Goal: Task Accomplishment & Management: Manage account settings

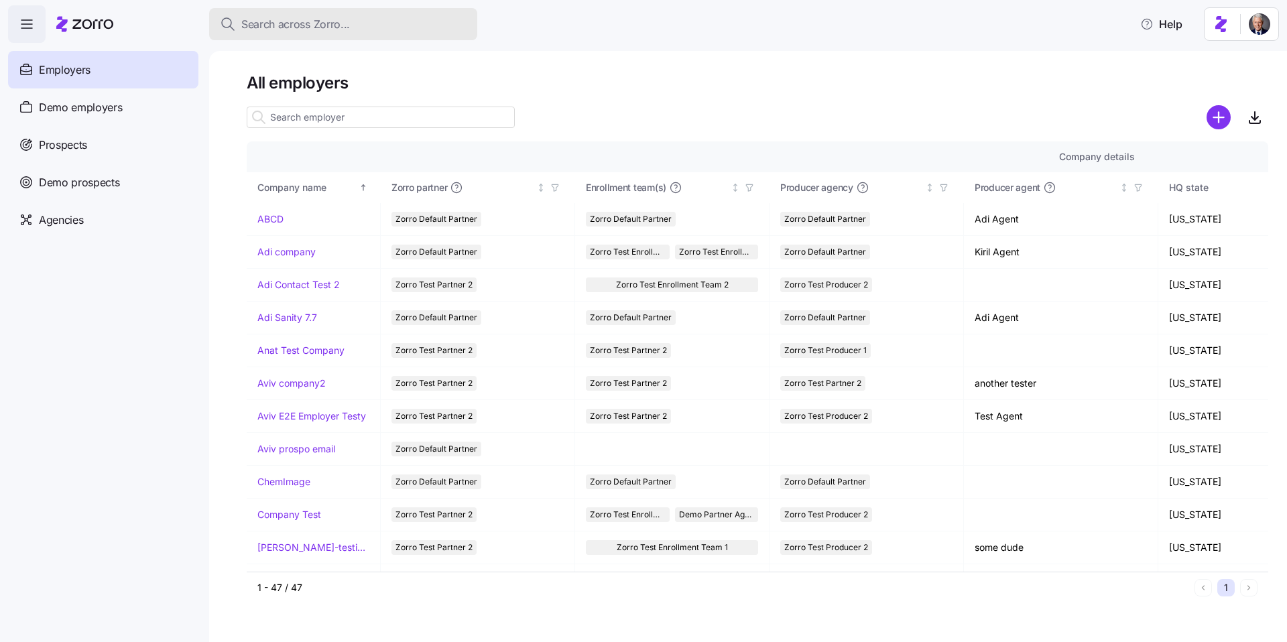
click at [261, 30] on span "Search across Zorro..." at bounding box center [295, 24] width 109 height 17
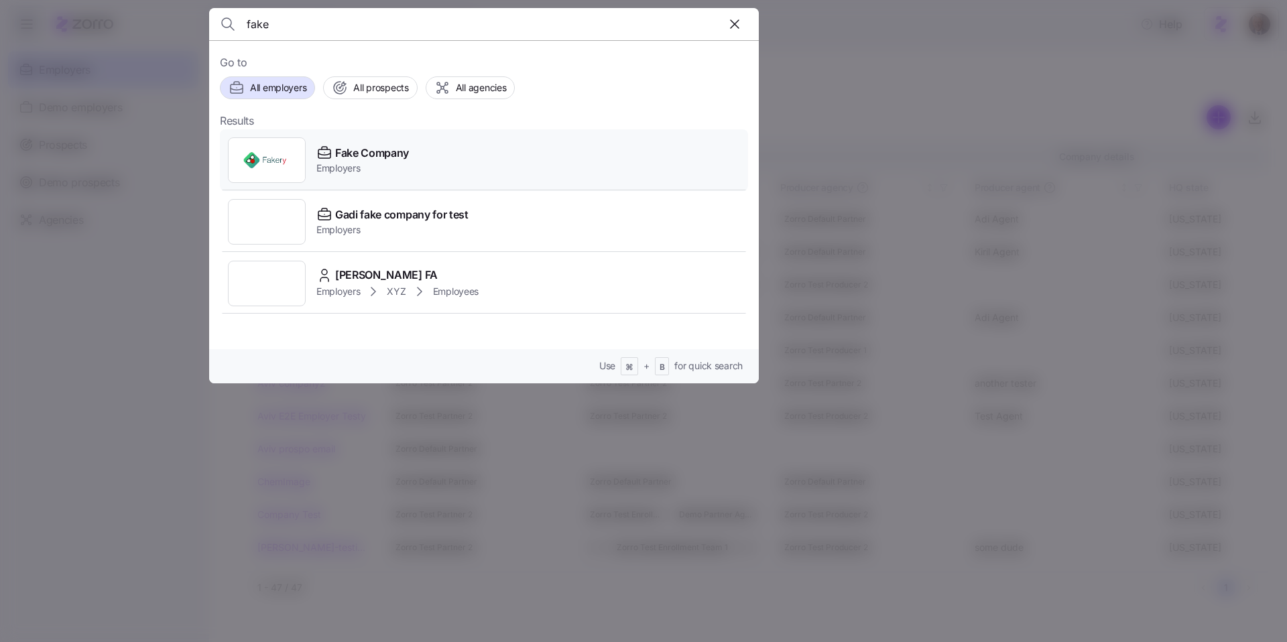
type input "fake"
click at [338, 162] on span "Employers" at bounding box center [362, 168] width 93 height 13
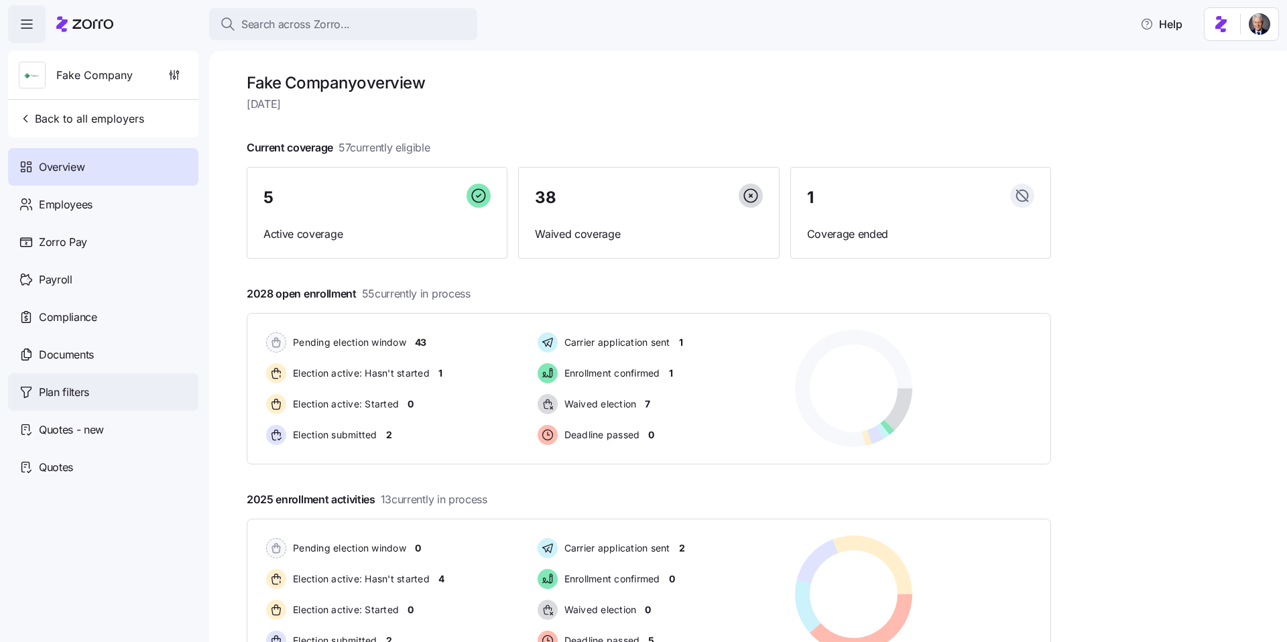
click at [70, 400] on span "Plan filters" at bounding box center [64, 392] width 50 height 17
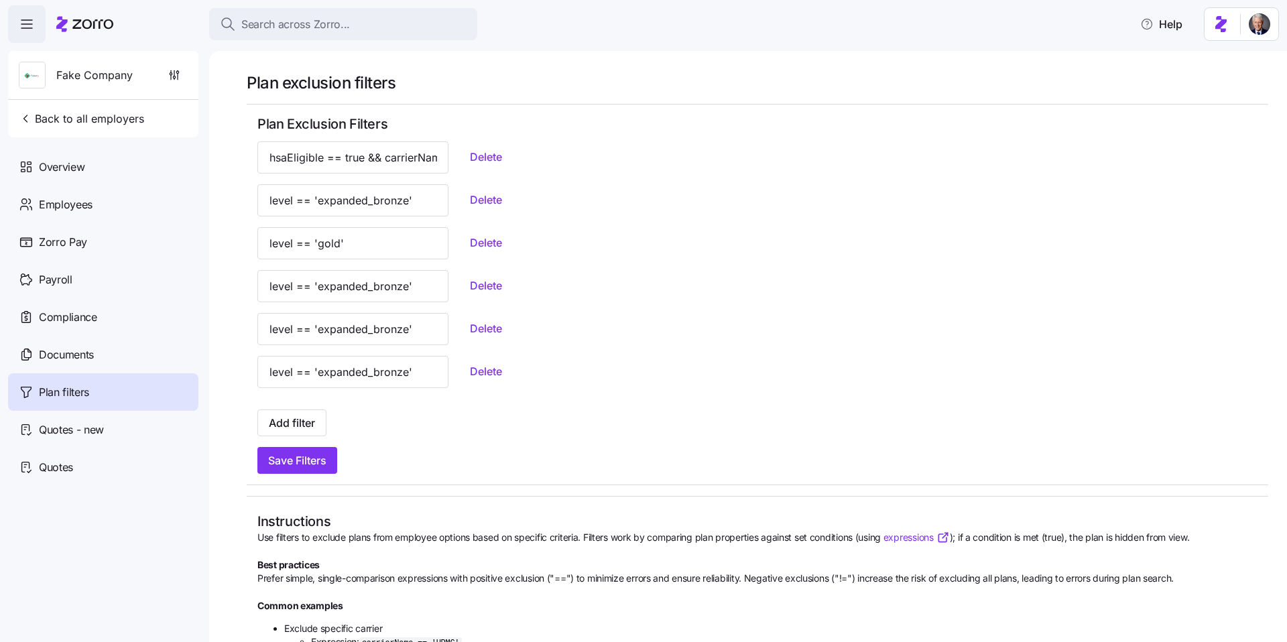
click at [553, 334] on div "level == 'expanded_bronze' Delete" at bounding box center [757, 329] width 1000 height 32
click at [347, 233] on input "level == 'gold'" at bounding box center [352, 243] width 191 height 32
click at [358, 238] on input "level == 'gold'" at bounding box center [352, 243] width 191 height 32
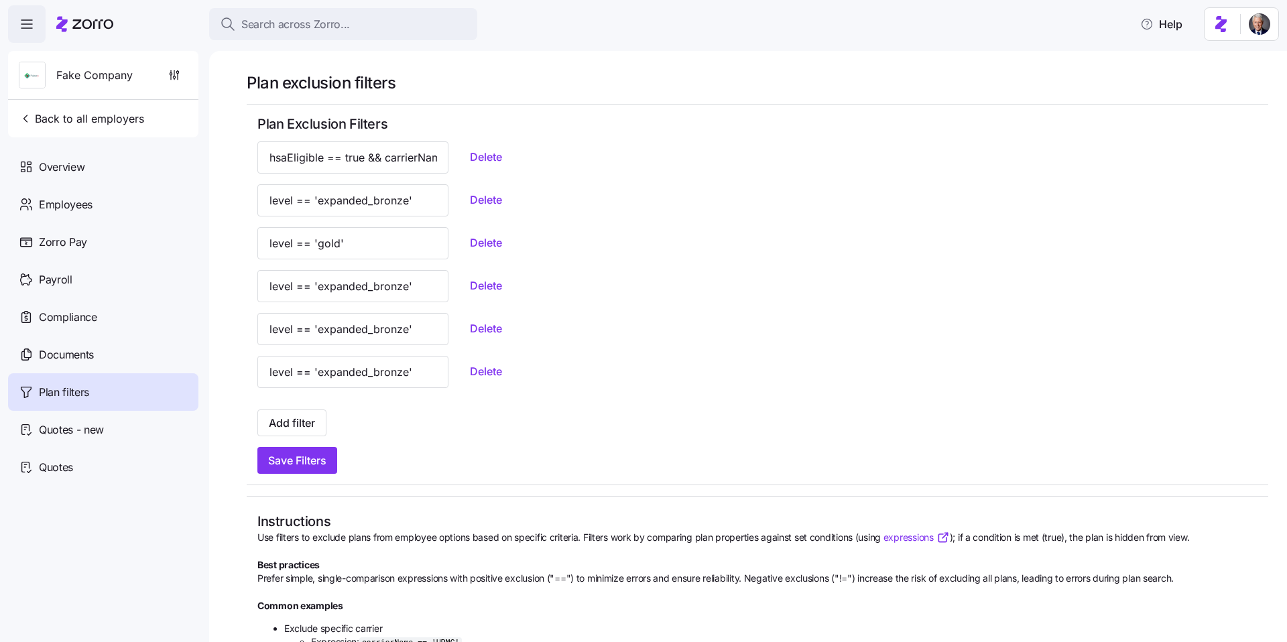
click at [671, 330] on div "level == 'expanded_bronze' Delete" at bounding box center [757, 329] width 1000 height 32
click at [371, 243] on input "level == 'gold'" at bounding box center [352, 243] width 191 height 32
click at [339, 243] on input "level == 'gold'" at bounding box center [352, 243] width 191 height 32
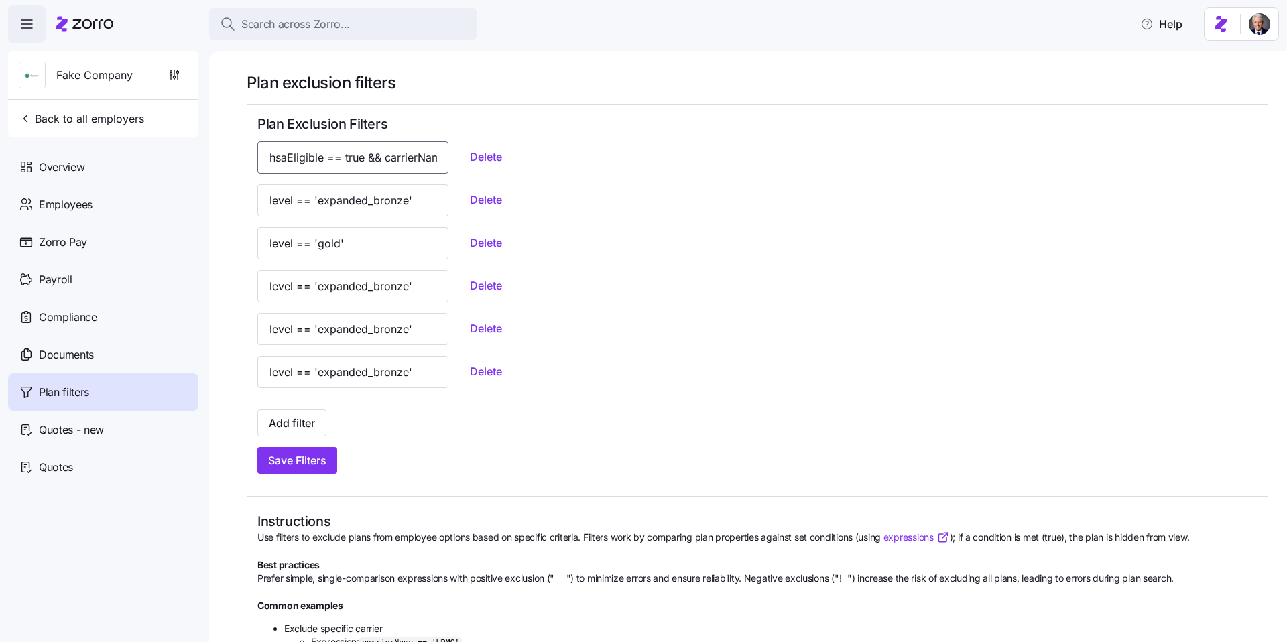
click at [331, 155] on input "hsaEligible == true && carrierName == 'Anthem'" at bounding box center [352, 157] width 191 height 32
click at [334, 246] on input "level == 'gold'" at bounding box center [352, 243] width 191 height 32
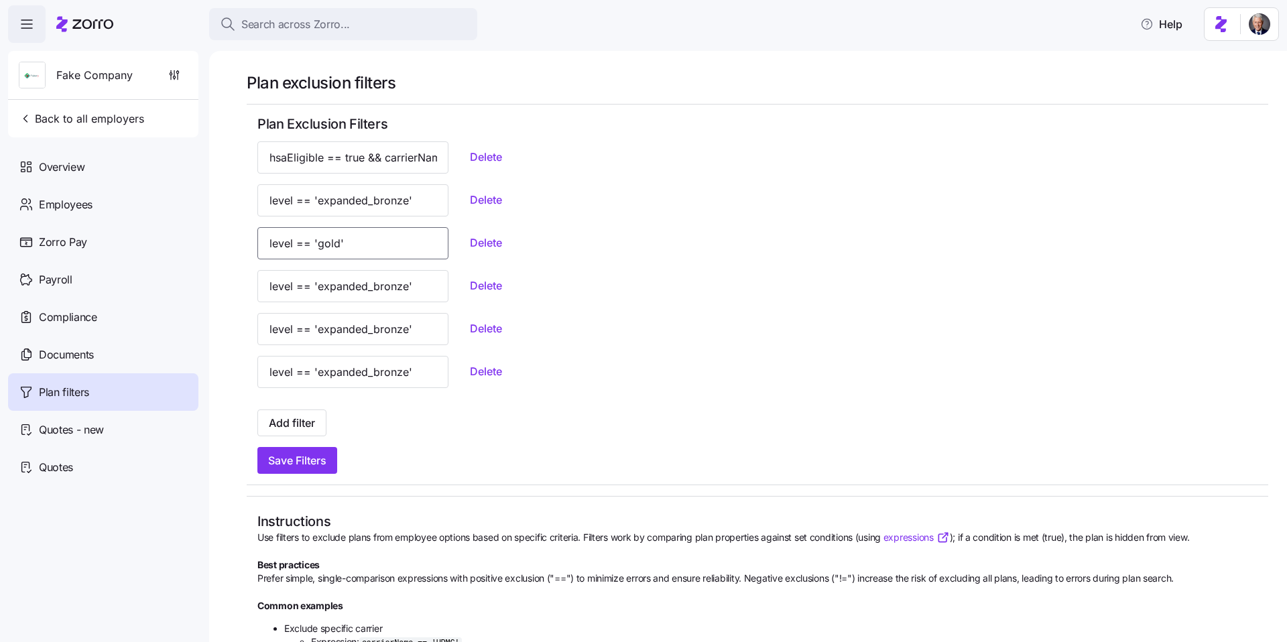
click at [334, 246] on input "level == 'gold'" at bounding box center [352, 243] width 191 height 32
click at [365, 284] on input "level == 'expanded_bronze'" at bounding box center [352, 286] width 191 height 32
click at [310, 287] on input "level == 'expanded_bronze'" at bounding box center [352, 286] width 191 height 32
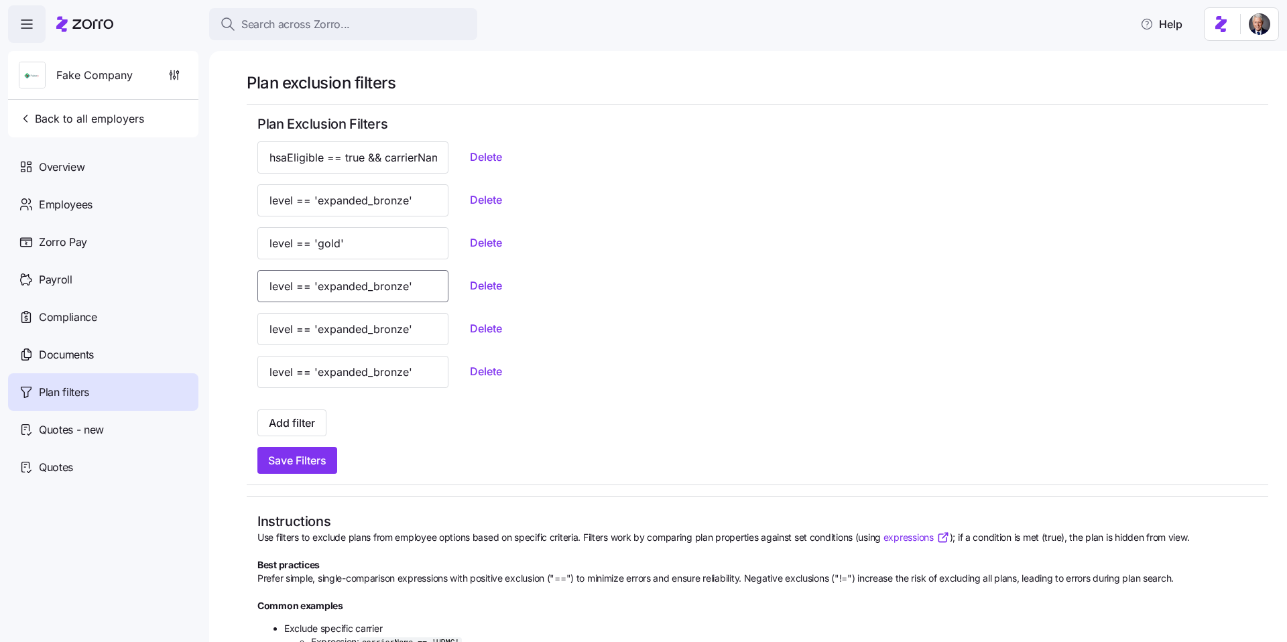
click at [310, 287] on input "level == 'expanded_bronze'" at bounding box center [352, 286] width 191 height 32
click at [536, 387] on div "level == 'expanded_bronze' Delete" at bounding box center [757, 372] width 1000 height 32
click at [363, 384] on input "level == 'expanded_bronze'" at bounding box center [352, 372] width 191 height 32
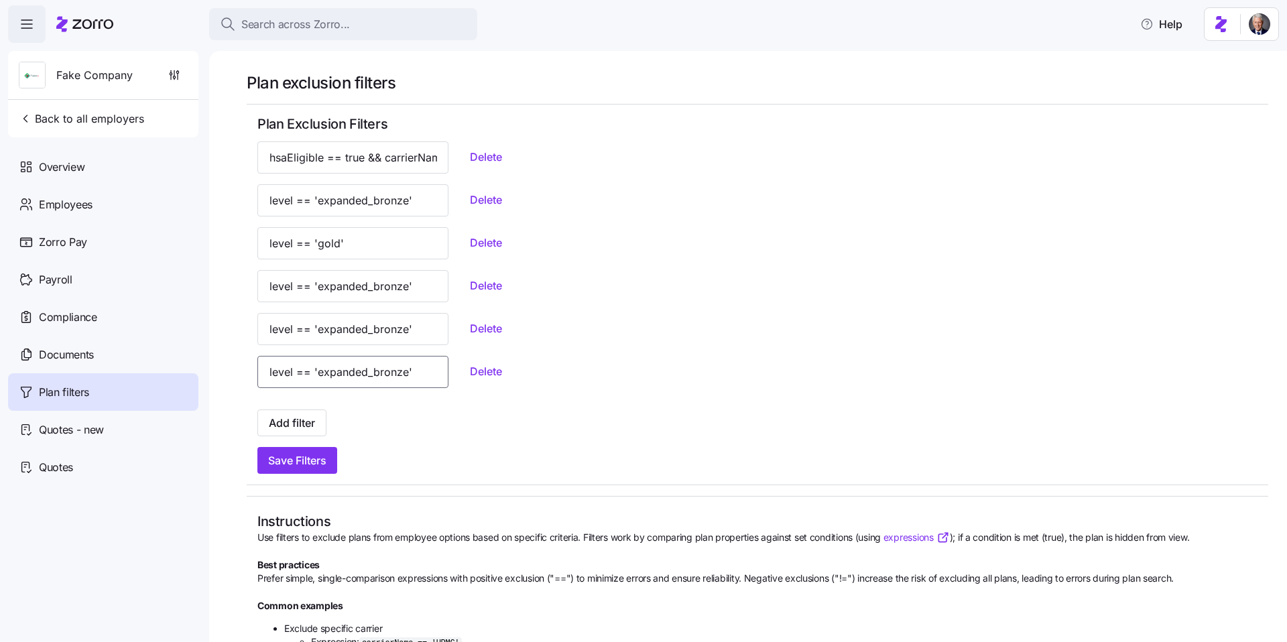
click at [363, 384] on input "level == 'expanded_bronze'" at bounding box center [352, 372] width 191 height 32
click at [313, 380] on input "level == 'expanded_bronze'" at bounding box center [352, 372] width 191 height 32
drag, startPoint x: 295, startPoint y: 378, endPoint x: 420, endPoint y: 386, distance: 125.6
click at [420, 386] on div "level == 'expanded_bronze' Delete" at bounding box center [757, 372] width 1000 height 32
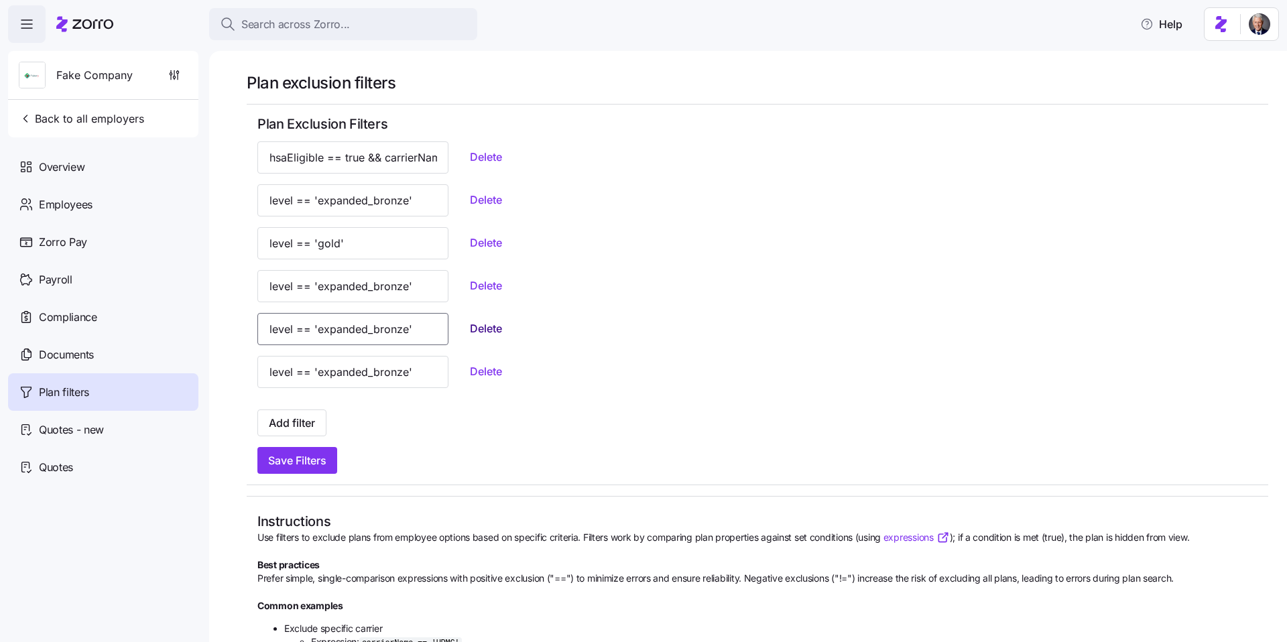
drag, startPoint x: 359, startPoint y: 335, endPoint x: 432, endPoint y: 335, distance: 73.8
click at [436, 333] on div "level == 'expanded_bronze' Delete" at bounding box center [757, 329] width 1000 height 32
click at [579, 394] on div "level == 'expanded_bronze' Delete" at bounding box center [757, 377] width 1000 height 43
click at [470, 370] on span "Delete" at bounding box center [486, 371] width 32 height 16
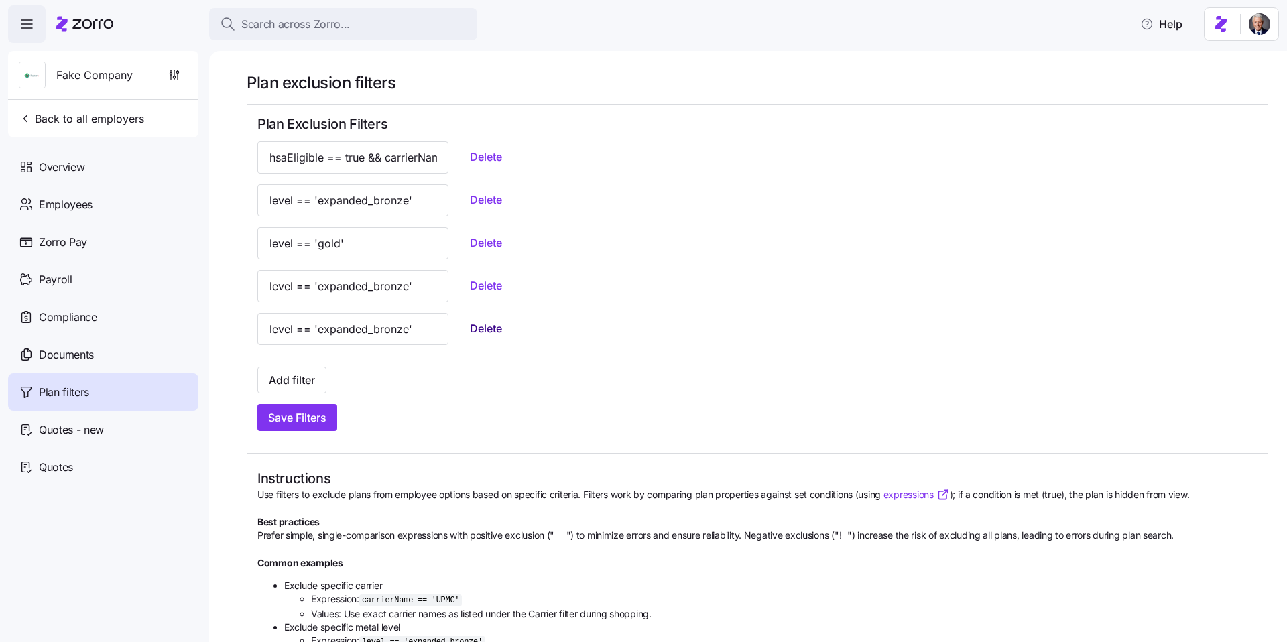
click at [470, 323] on span "Delete" at bounding box center [486, 329] width 32 height 16
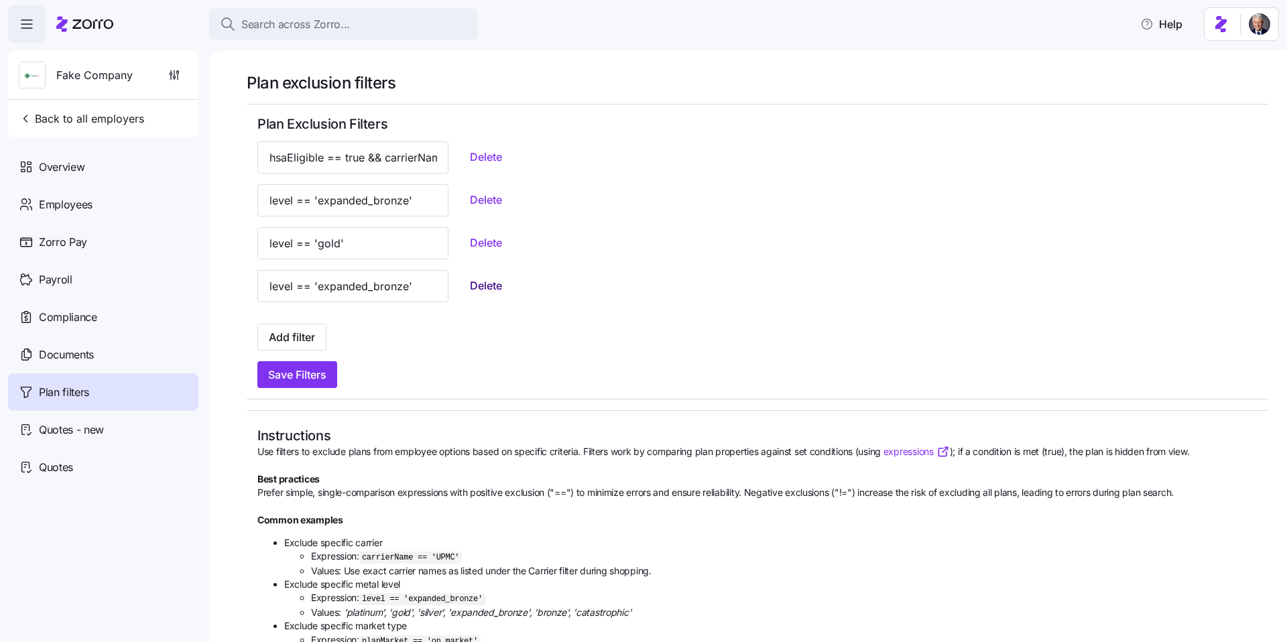
click at [470, 281] on span "Delete" at bounding box center [486, 286] width 32 height 16
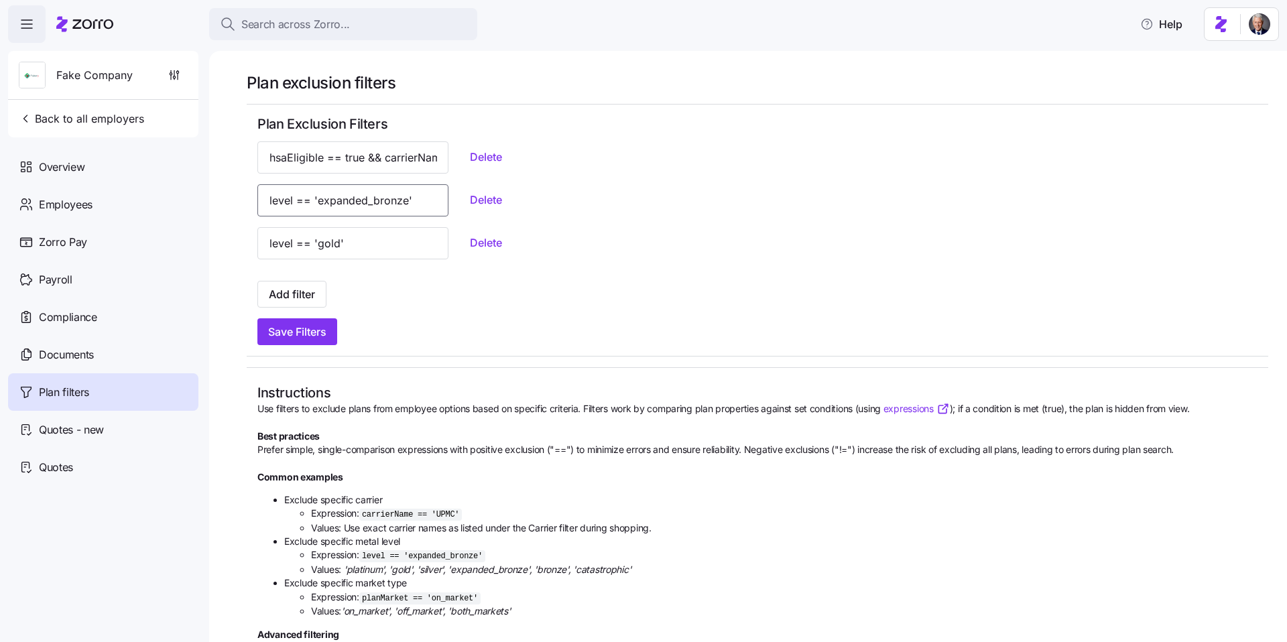
scroll to position [0, 15]
drag, startPoint x: 345, startPoint y: 196, endPoint x: 423, endPoint y: 205, distance: 78.3
click at [423, 205] on div "level == 'expanded_bronze' Delete" at bounding box center [757, 200] width 1000 height 32
click at [470, 198] on span "Delete" at bounding box center [486, 200] width 32 height 16
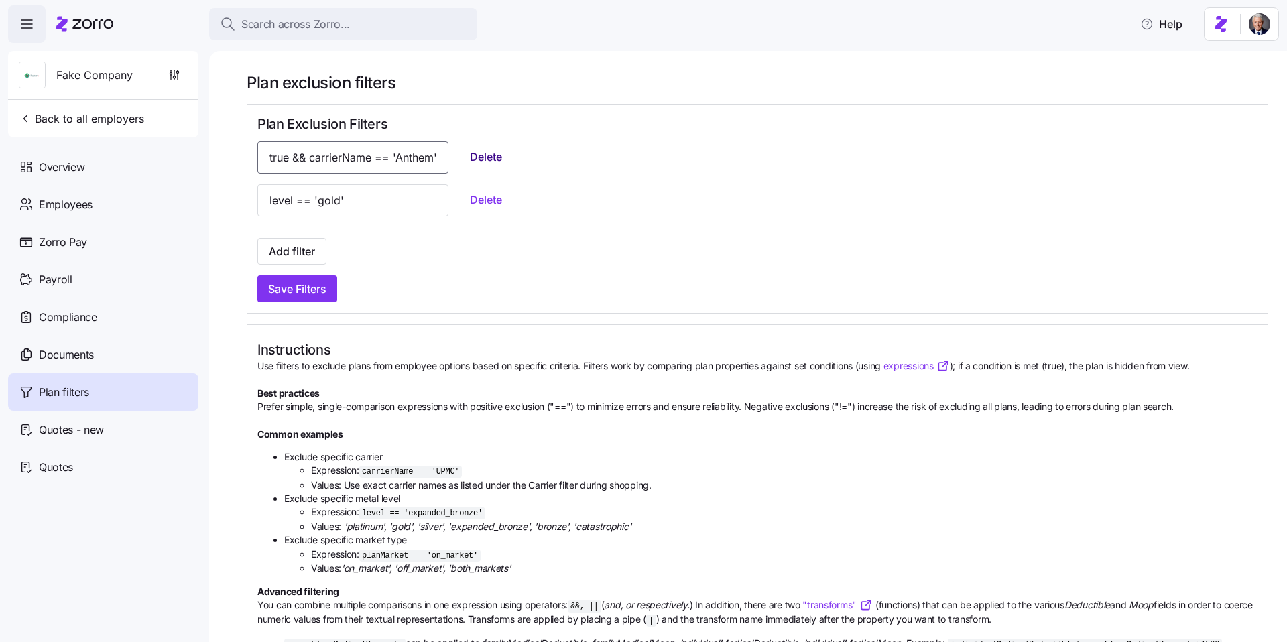
scroll to position [0, 117]
drag, startPoint x: 329, startPoint y: 160, endPoint x: 431, endPoint y: 159, distance: 101.9
click at [431, 159] on div "hsaEligible == true && carrierName == 'Anthem' Delete" at bounding box center [757, 157] width 1000 height 32
click at [470, 159] on span "Delete" at bounding box center [486, 157] width 32 height 16
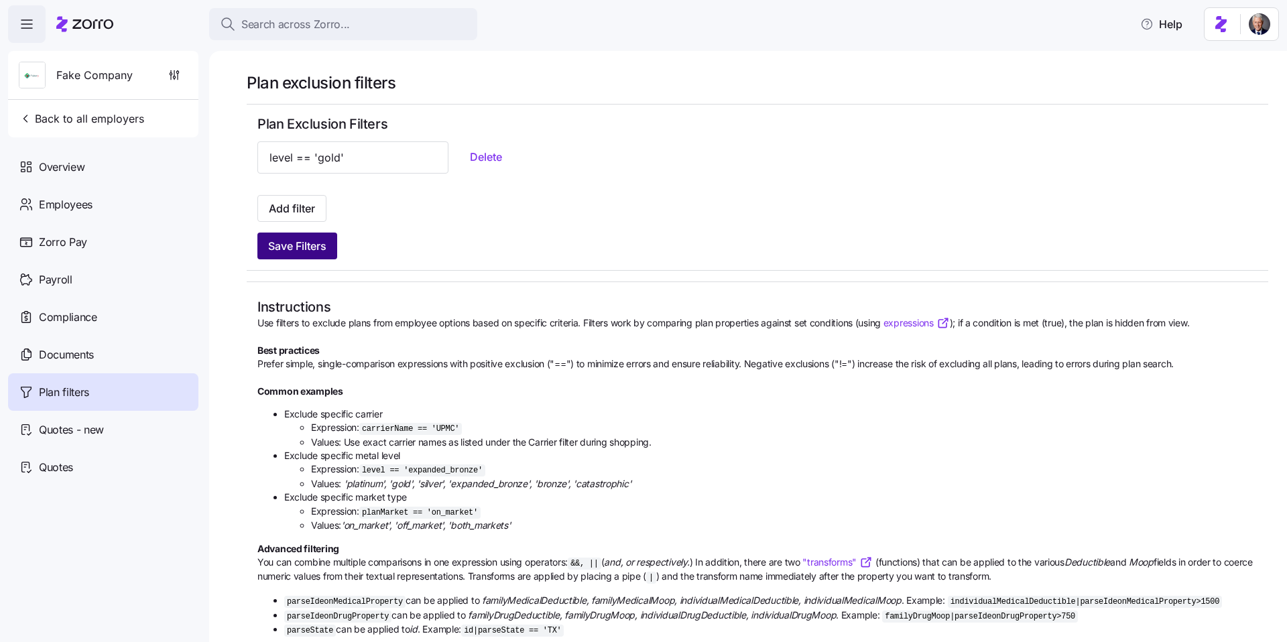
click at [295, 244] on span "Save Filters" at bounding box center [297, 246] width 58 height 16
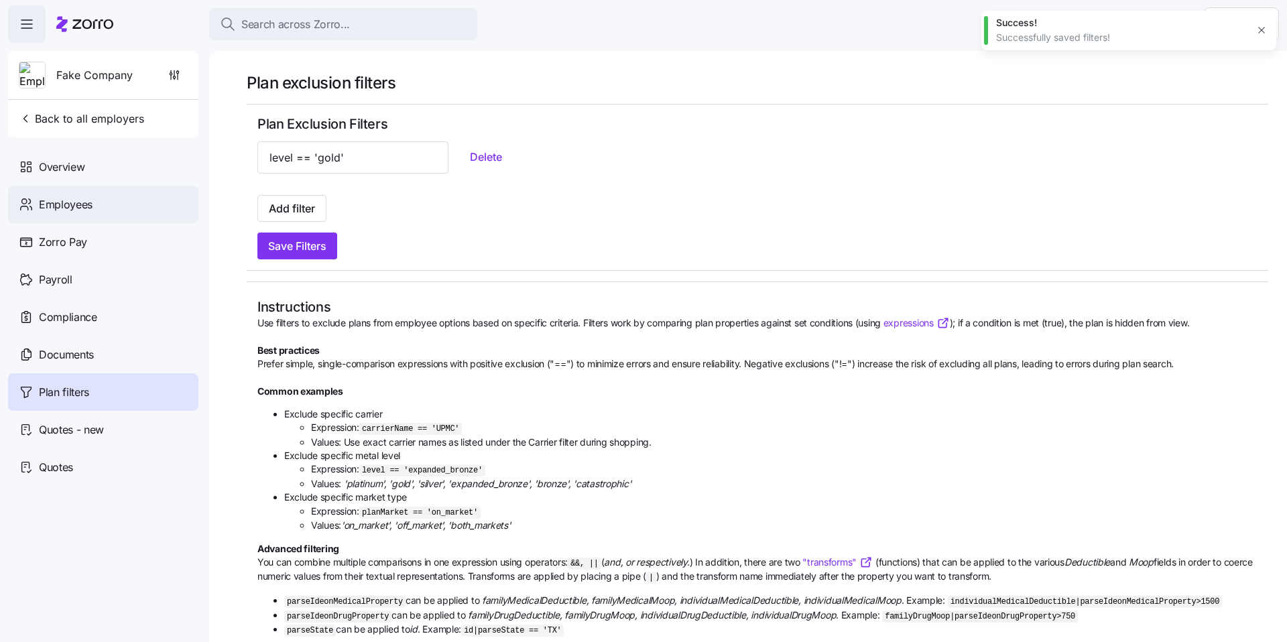
click at [99, 204] on div "Employees" at bounding box center [103, 205] width 190 height 38
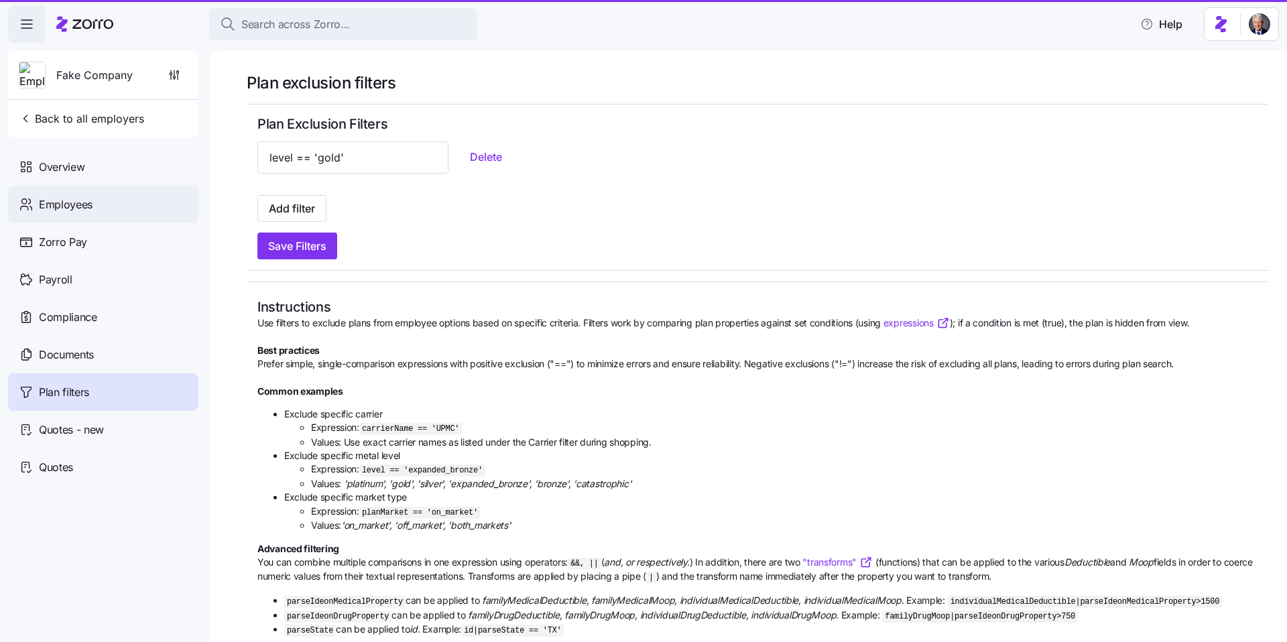
click at [80, 203] on span "Employees" at bounding box center [66, 204] width 54 height 17
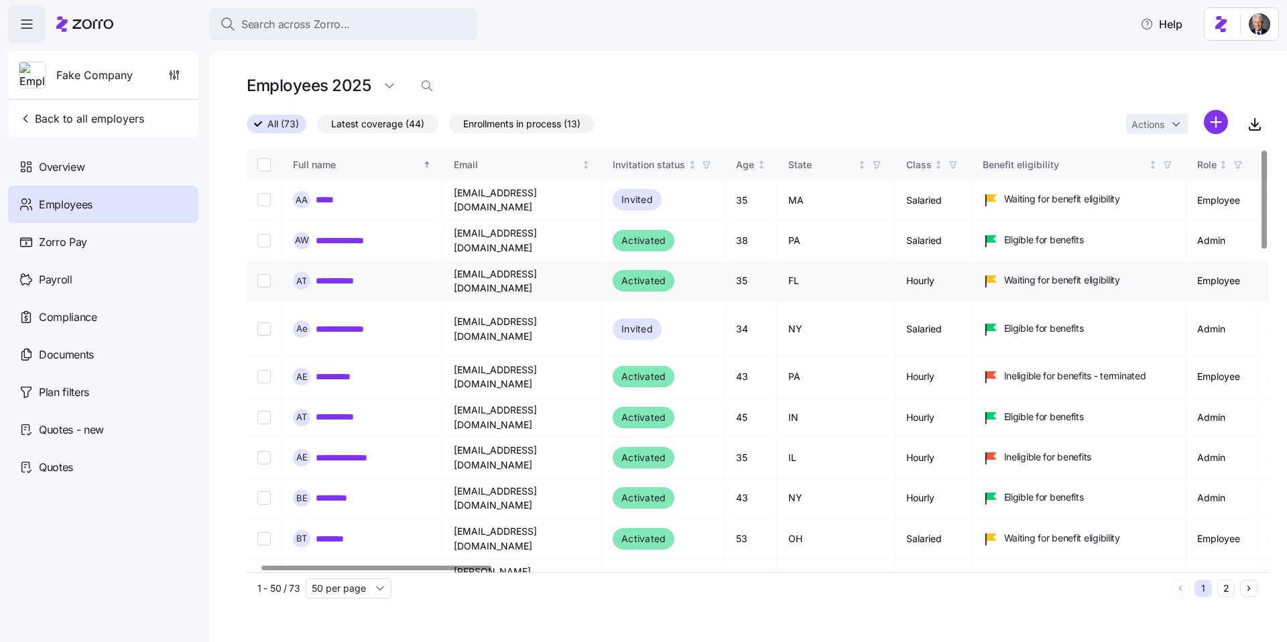
scroll to position [0, 77]
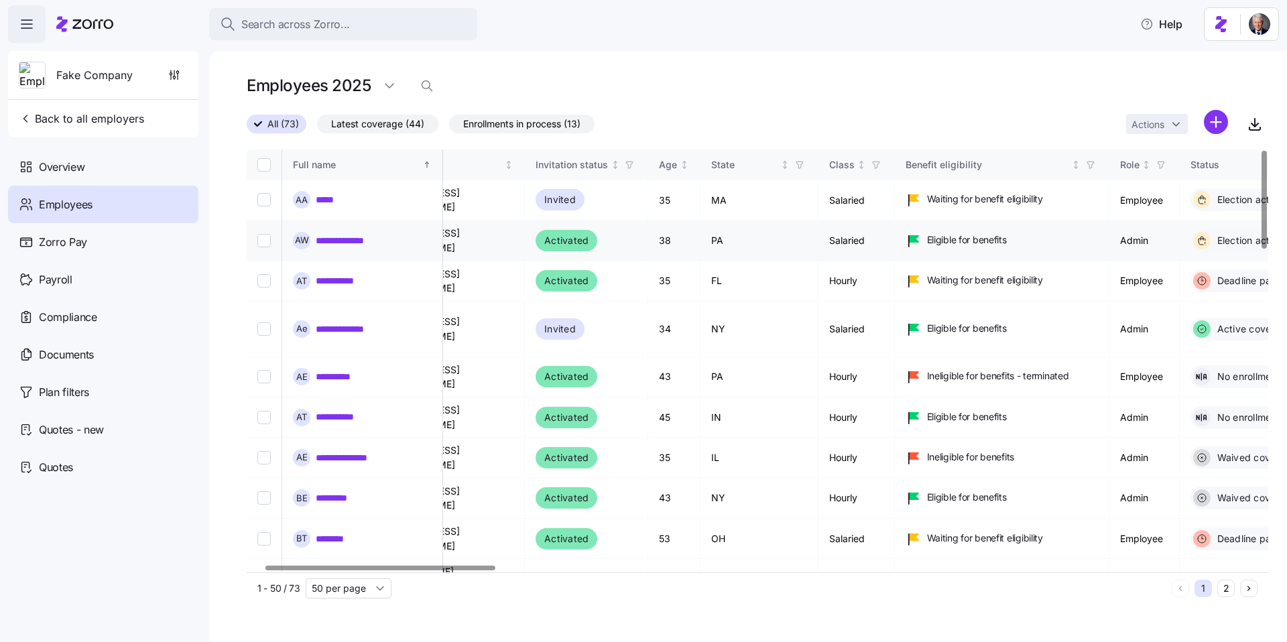
click at [355, 234] on link "**********" at bounding box center [346, 240] width 61 height 13
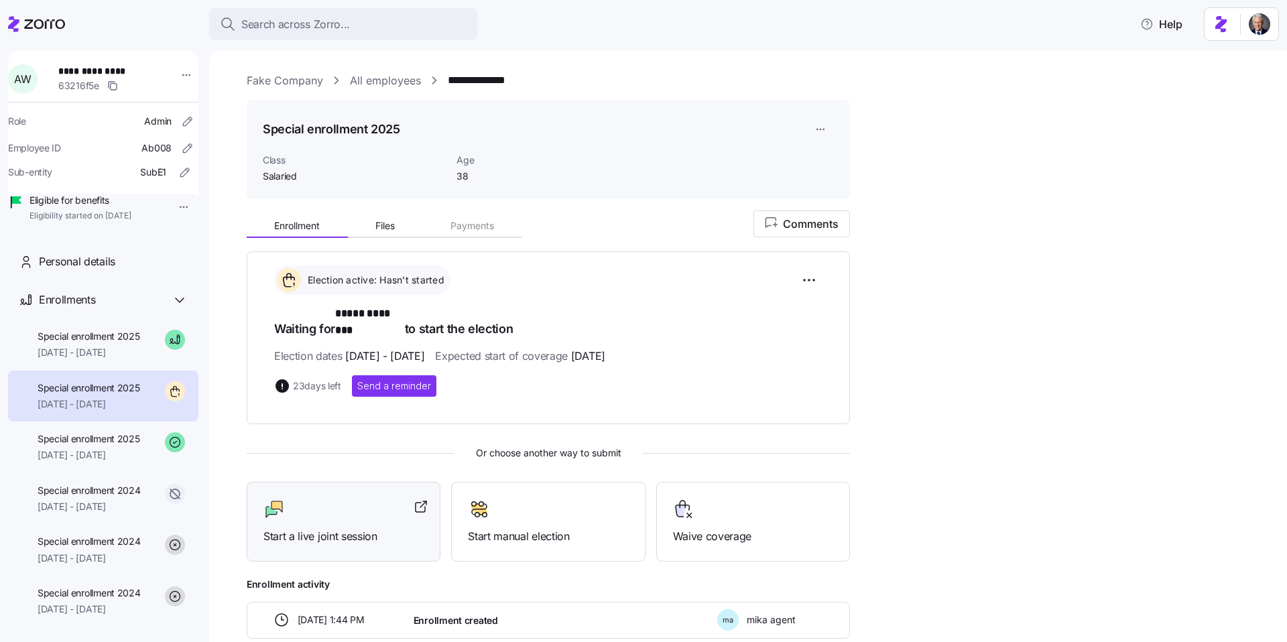
click at [323, 501] on div at bounding box center [344, 509] width 160 height 21
click at [896, 370] on div "Enrollment Files Payments Comments Election active: Hasn't started Waiting for …" at bounding box center [758, 424] width 1022 height 429
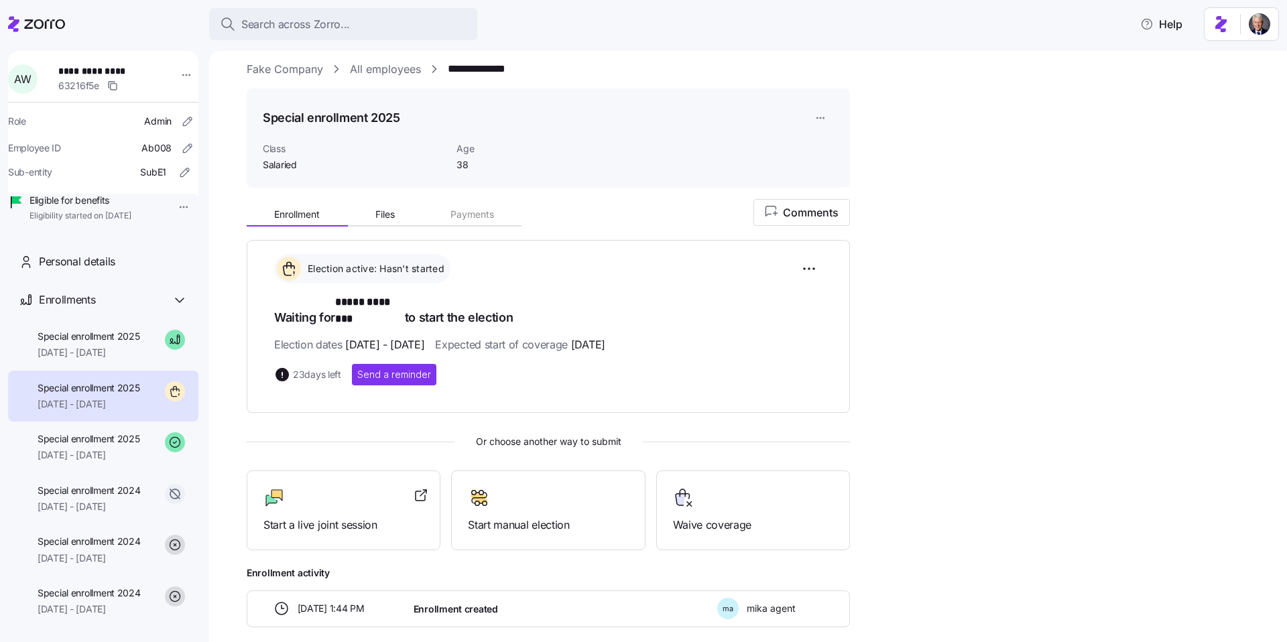
scroll to position [3, 0]
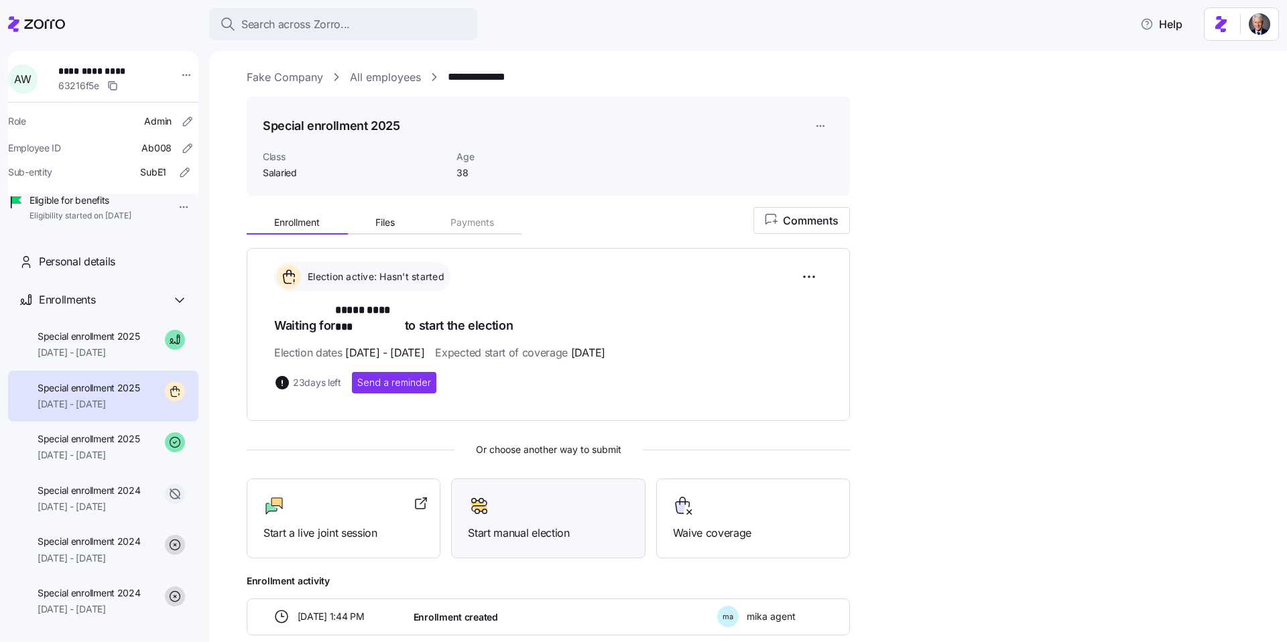
click at [471, 525] on span "Start manual election" at bounding box center [548, 533] width 160 height 17
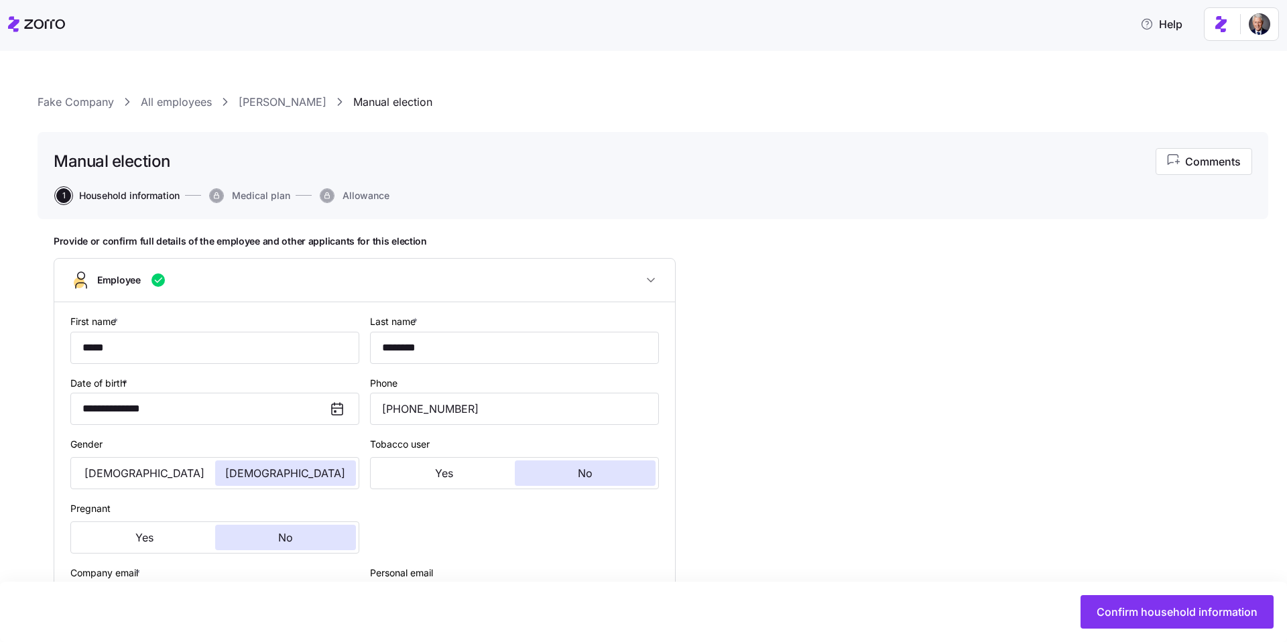
type input "Salaried"
click at [1158, 612] on span "Confirm household information" at bounding box center [1177, 612] width 161 height 16
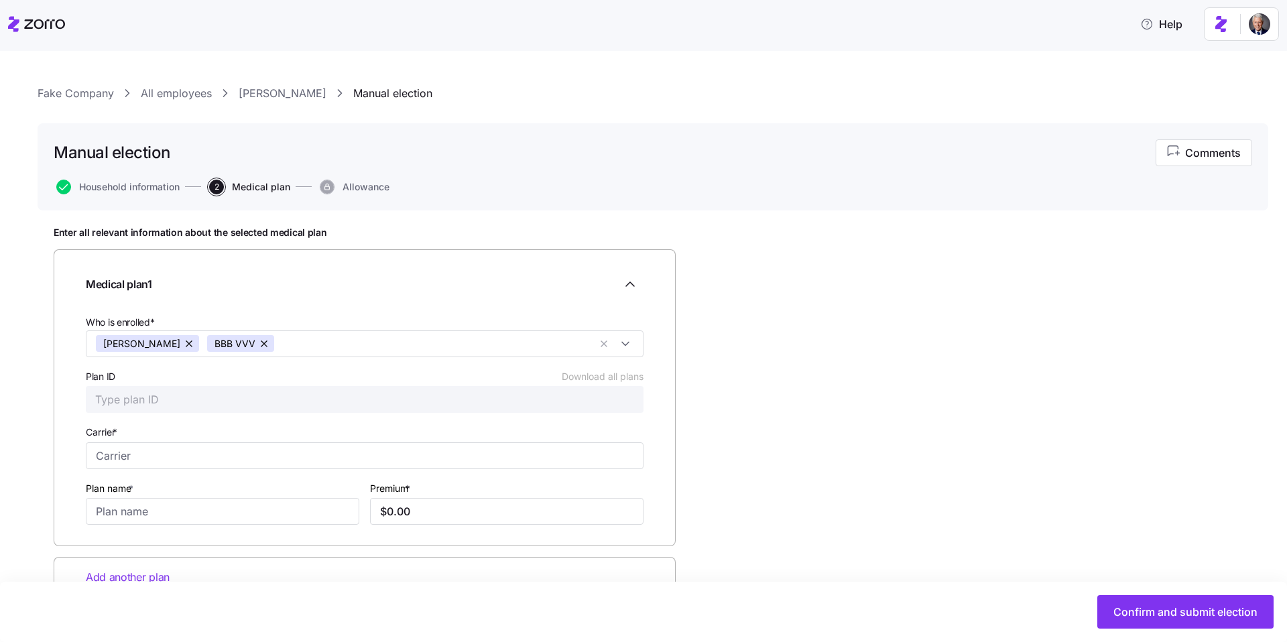
scroll to position [13, 0]
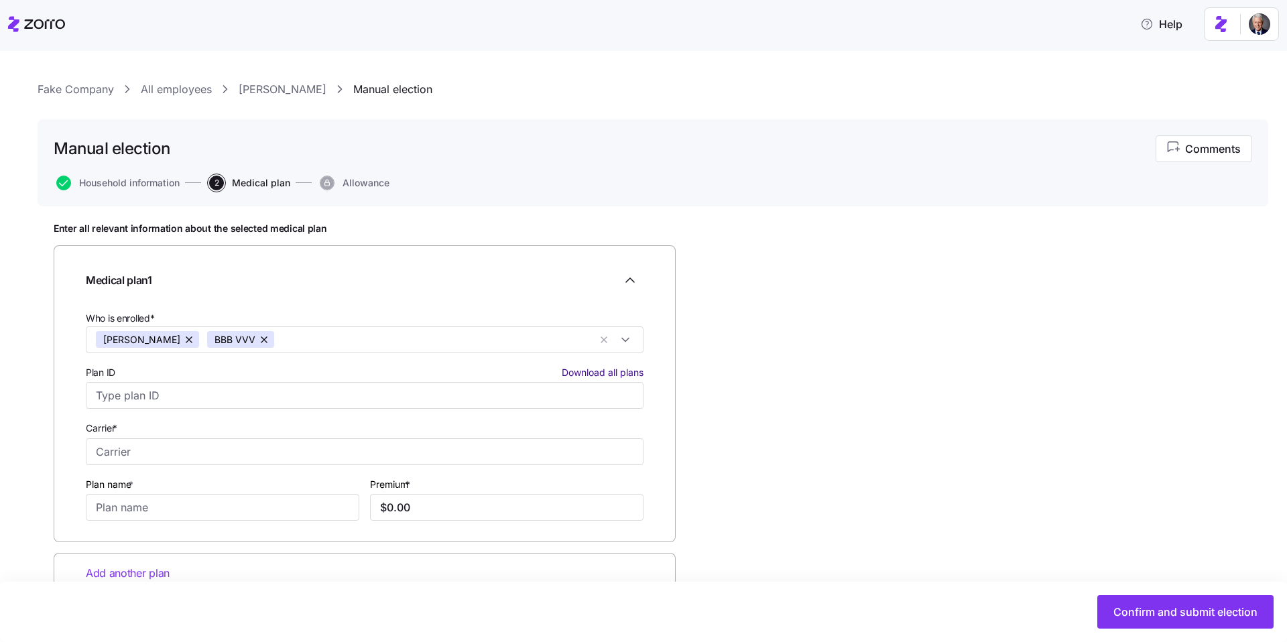
click at [589, 372] on span "Download all plans" at bounding box center [603, 372] width 82 height 13
click at [496, 52] on div "Fake Company All employees Alice Williams Manual election Manual election Comme…" at bounding box center [643, 346] width 1287 height 591
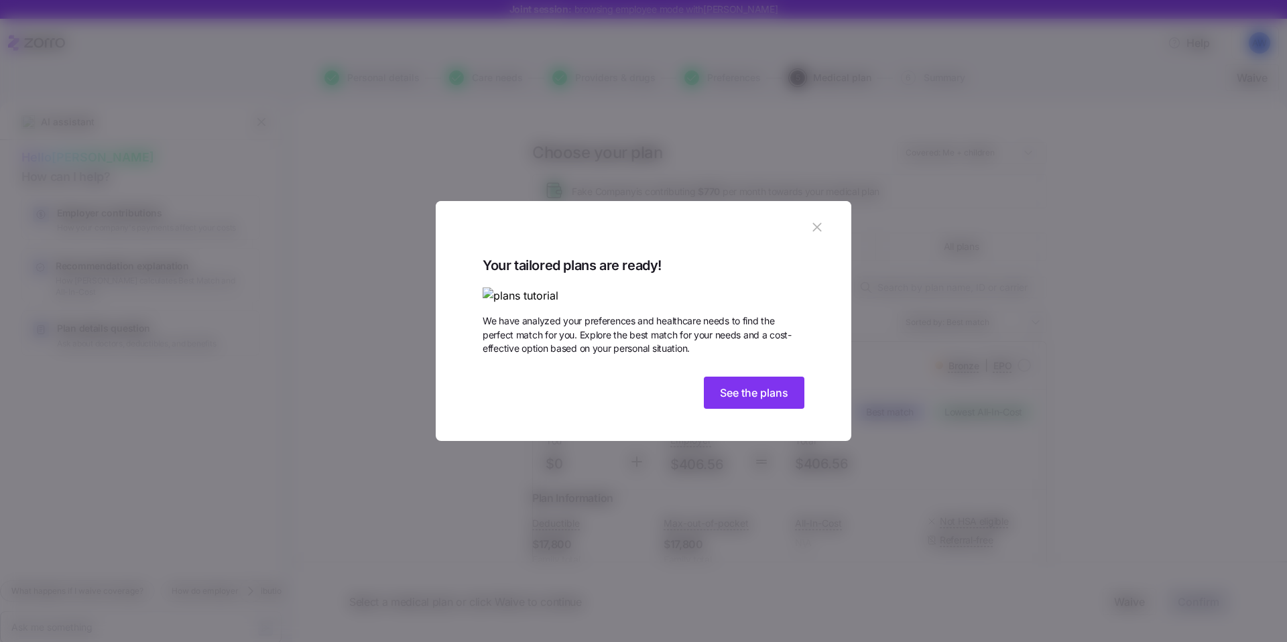
click at [817, 223] on icon "button" at bounding box center [817, 227] width 9 height 9
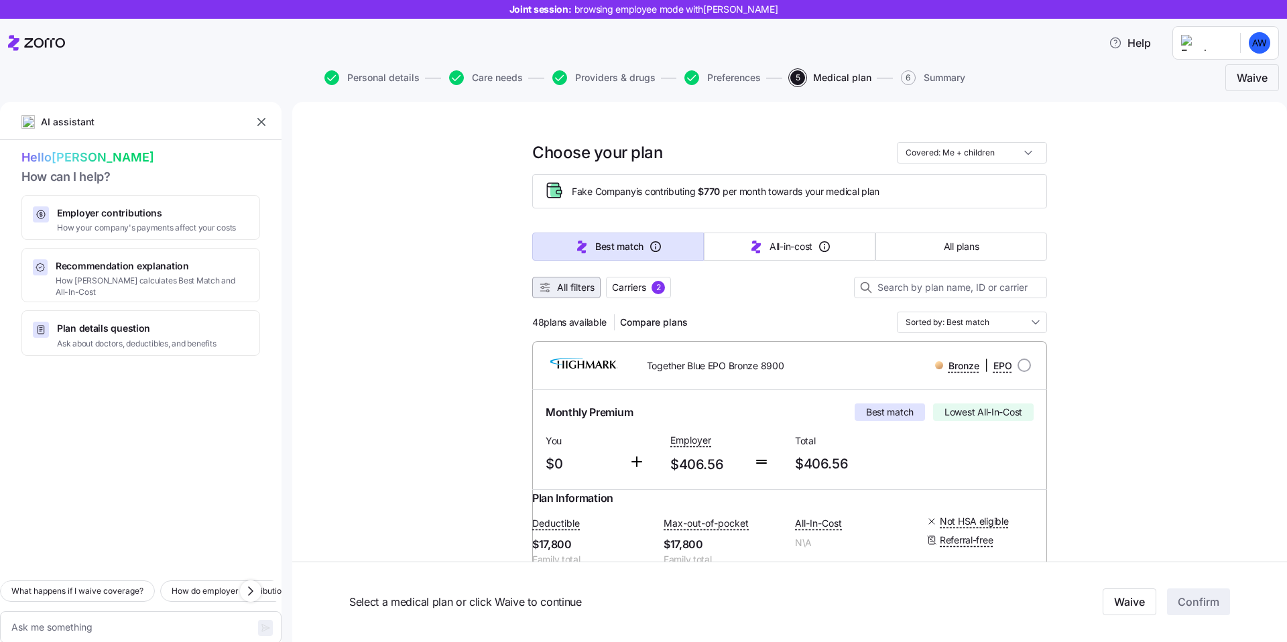
click at [583, 280] on button "All filters" at bounding box center [566, 287] width 68 height 21
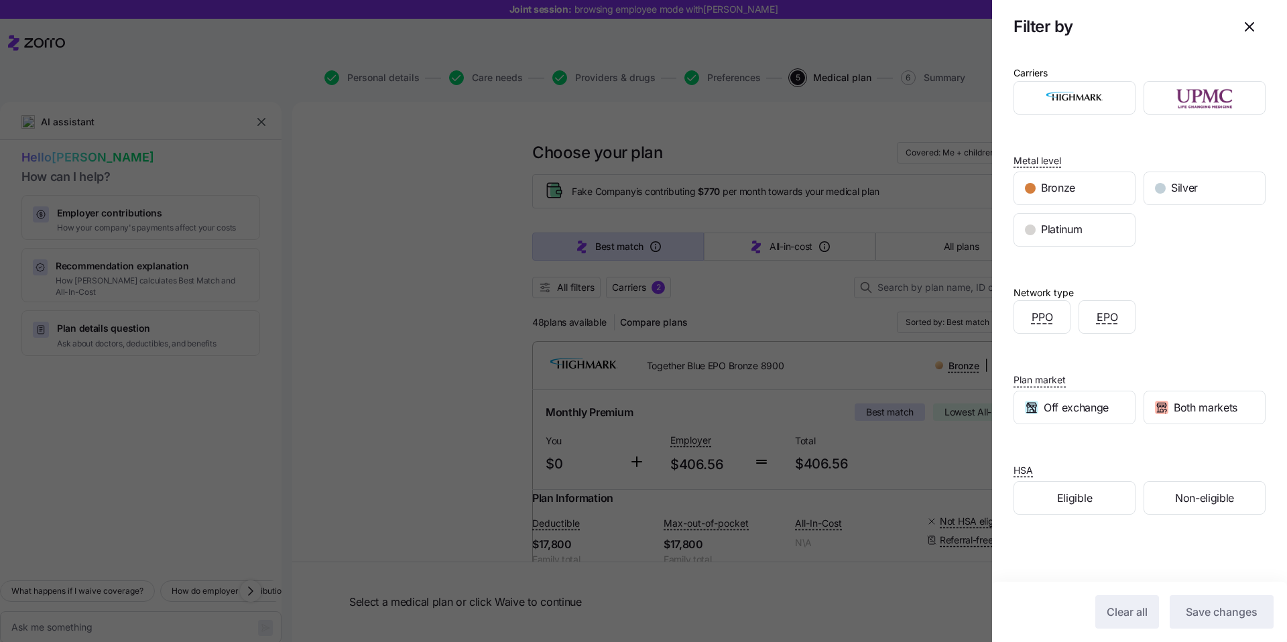
click at [961, 261] on div at bounding box center [643, 321] width 1287 height 642
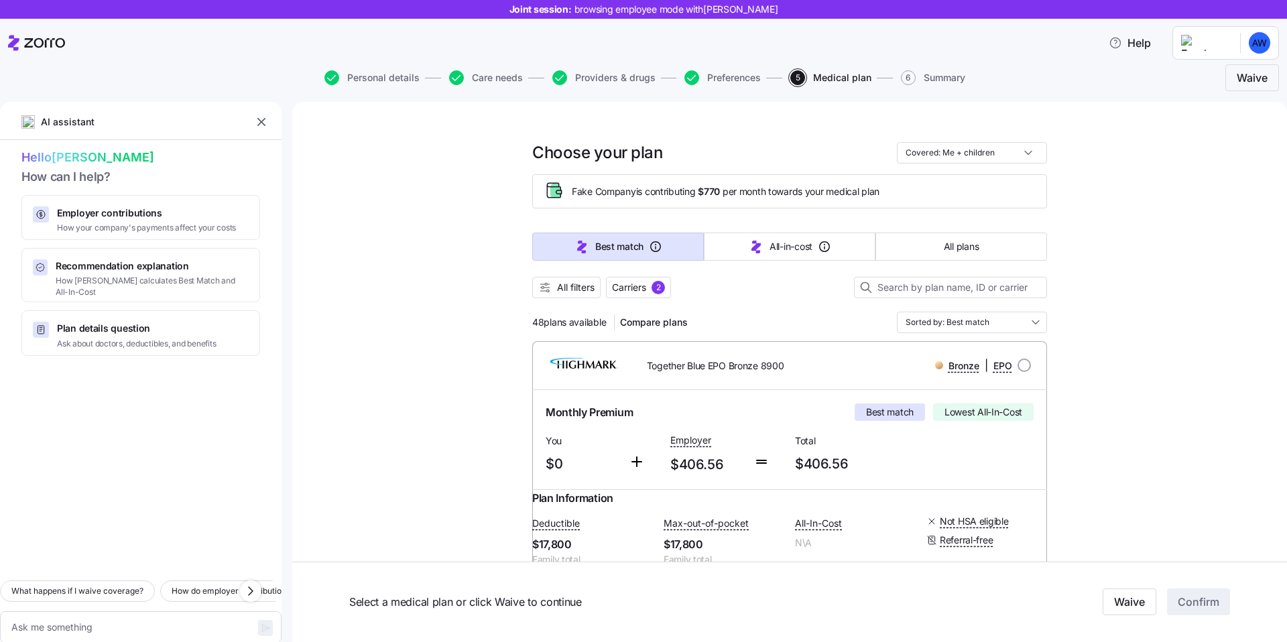
type textarea "x"
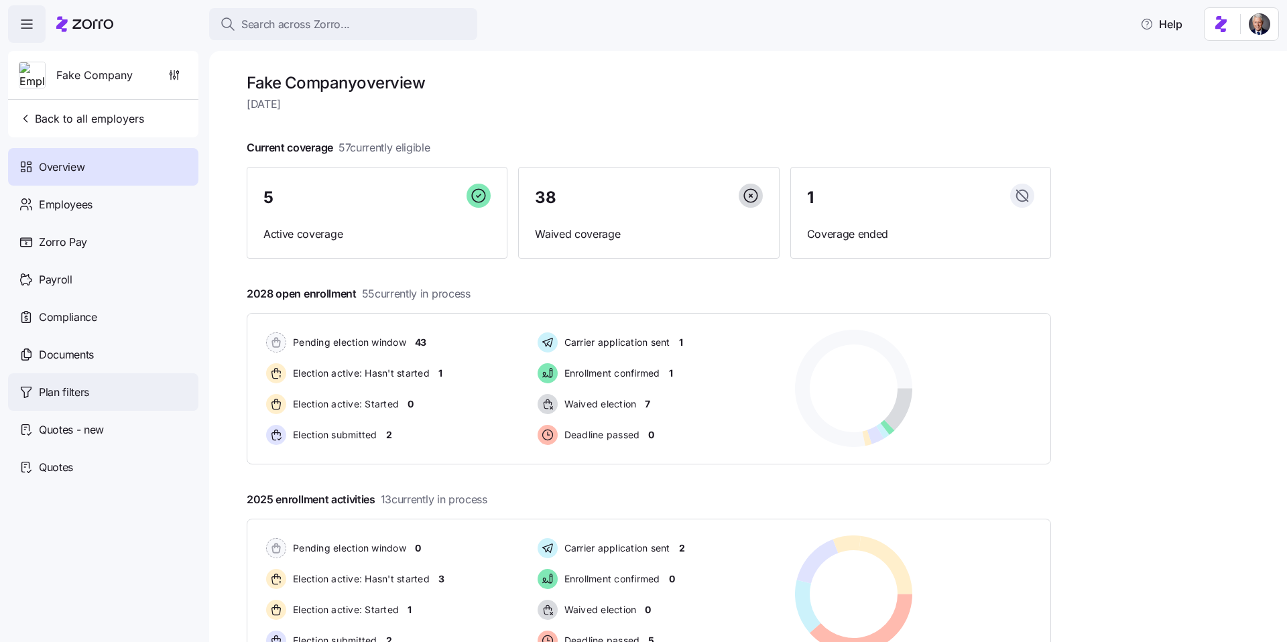
click at [77, 395] on span "Plan filters" at bounding box center [64, 392] width 50 height 17
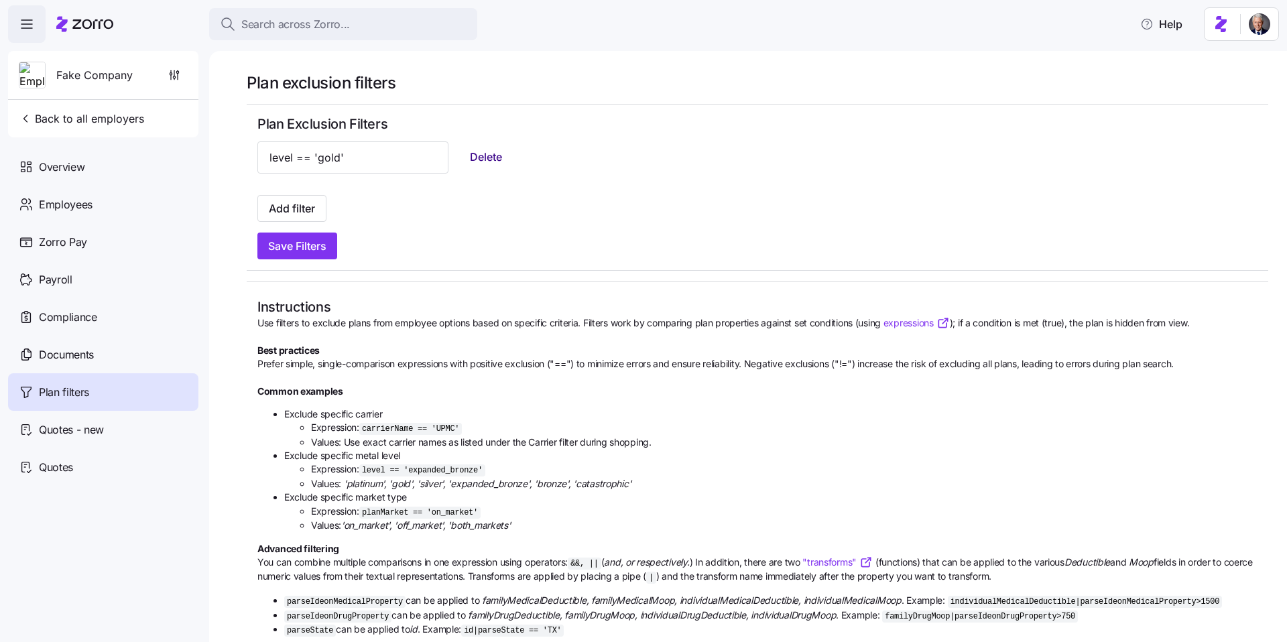
click at [470, 150] on span "Delete" at bounding box center [486, 157] width 32 height 16
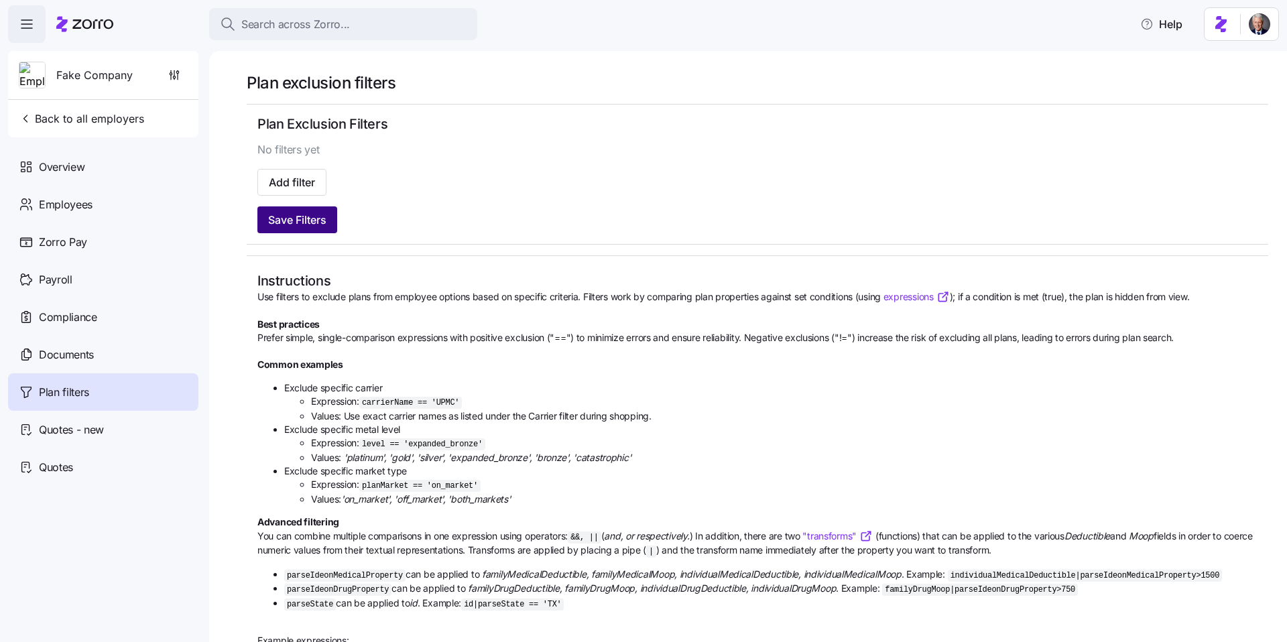
click at [315, 224] on span "Save Filters" at bounding box center [297, 220] width 58 height 16
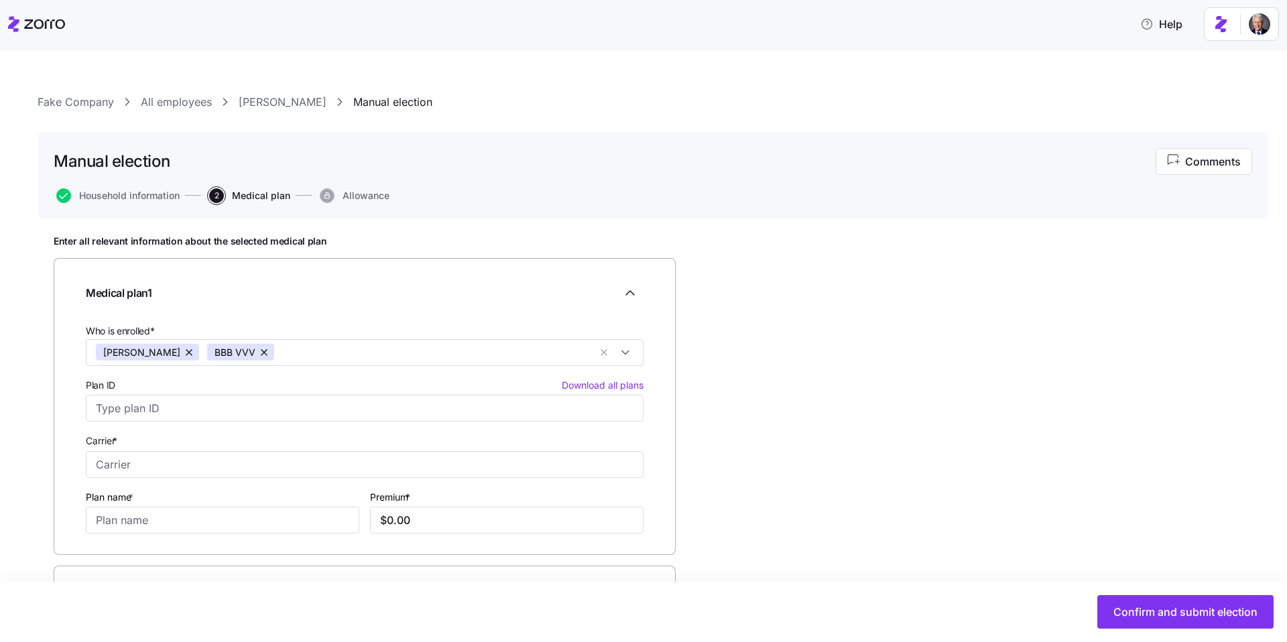
click at [603, 392] on div "Plan ID Download all plans" at bounding box center [365, 399] width 558 height 45
click at [597, 384] on span "Download all plans" at bounding box center [603, 385] width 82 height 13
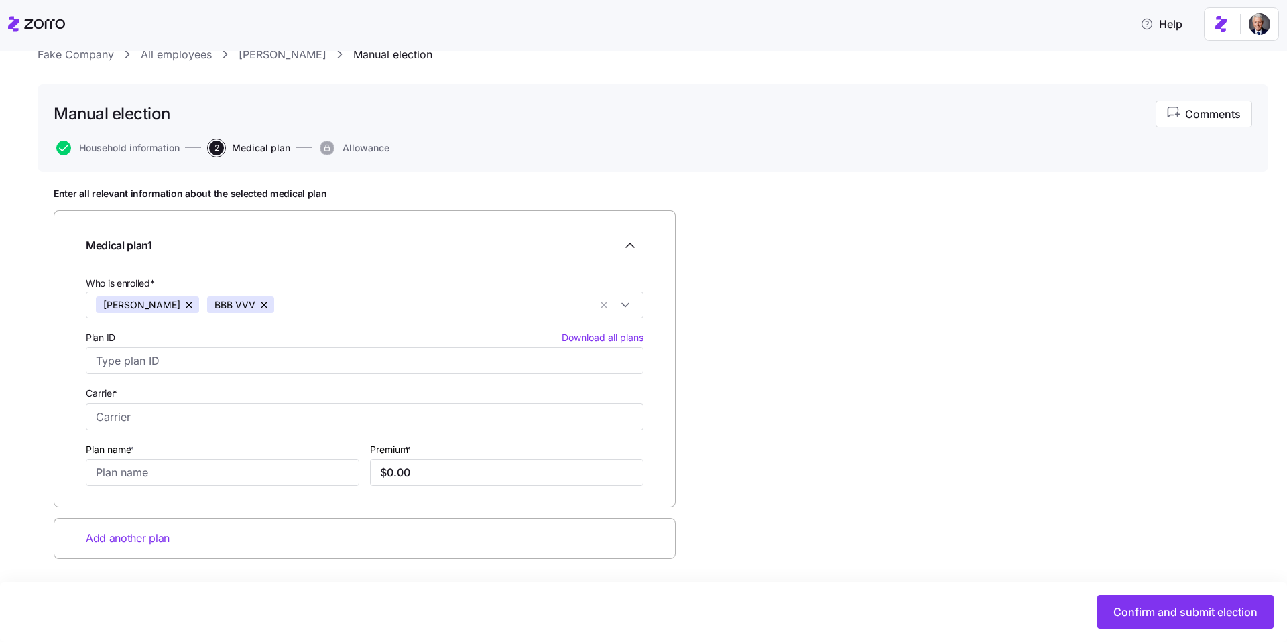
scroll to position [46, 0]
click at [540, 366] on input "Plan ID Download all plans" at bounding box center [365, 362] width 558 height 27
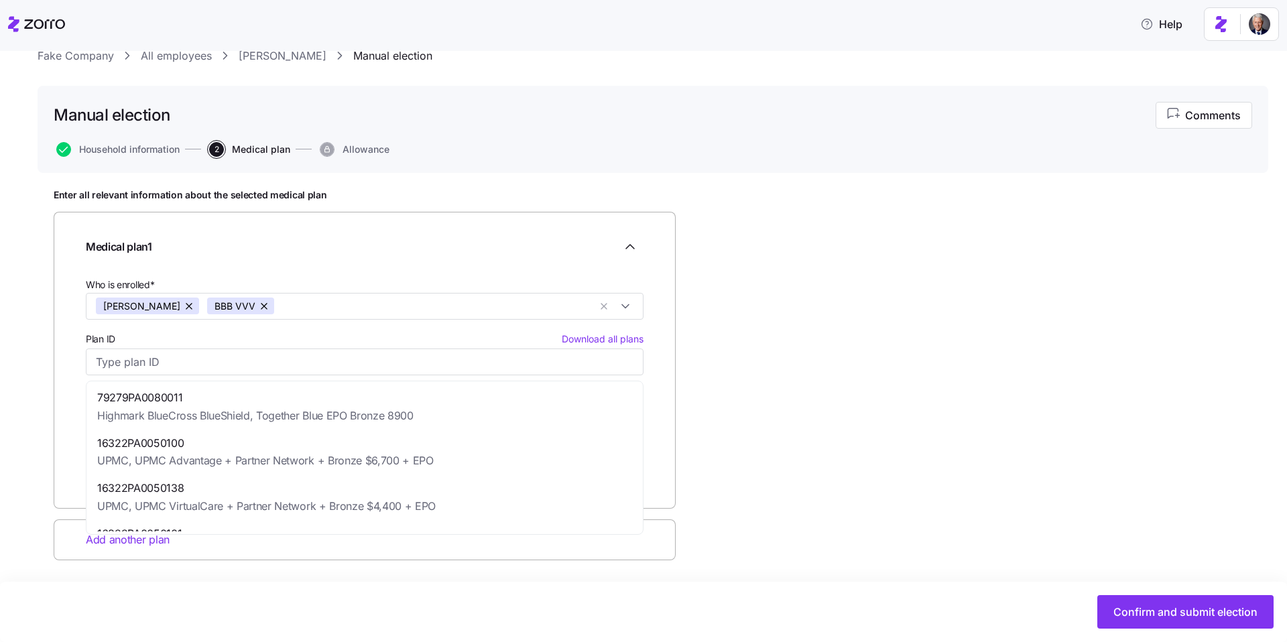
click at [853, 377] on div "Enter all relevant information about the selected medical plan Medical plan 1 W…" at bounding box center [653, 408] width 1199 height 439
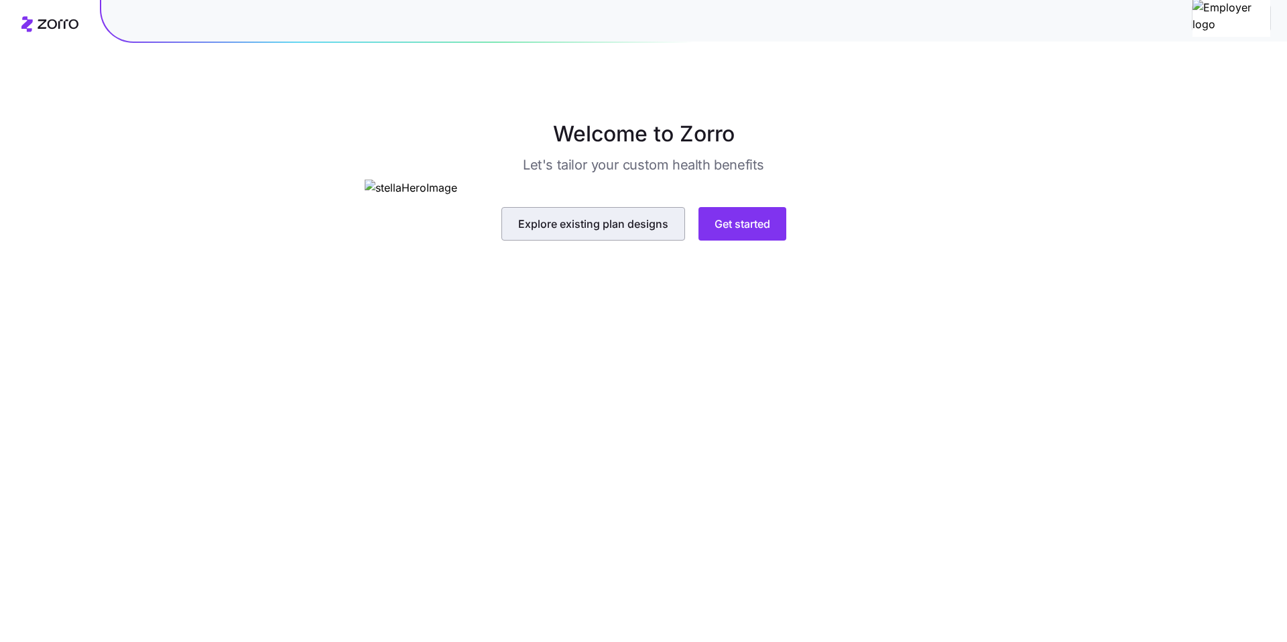
click at [598, 241] on button "Explore existing plan designs" at bounding box center [594, 224] width 184 height 34
